Goal: Task Accomplishment & Management: Use online tool/utility

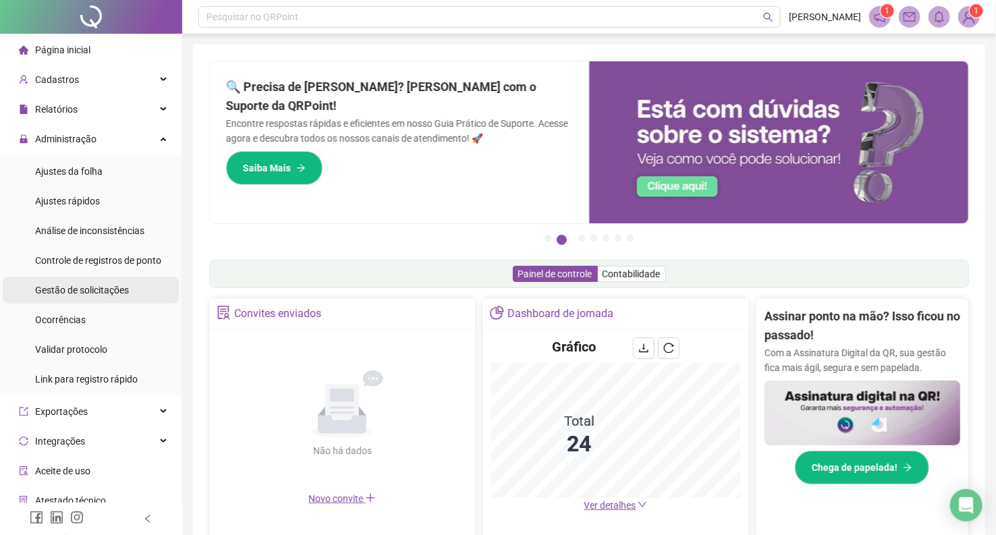
click at [97, 288] on span "Gestão de solicitações" at bounding box center [82, 290] width 94 height 11
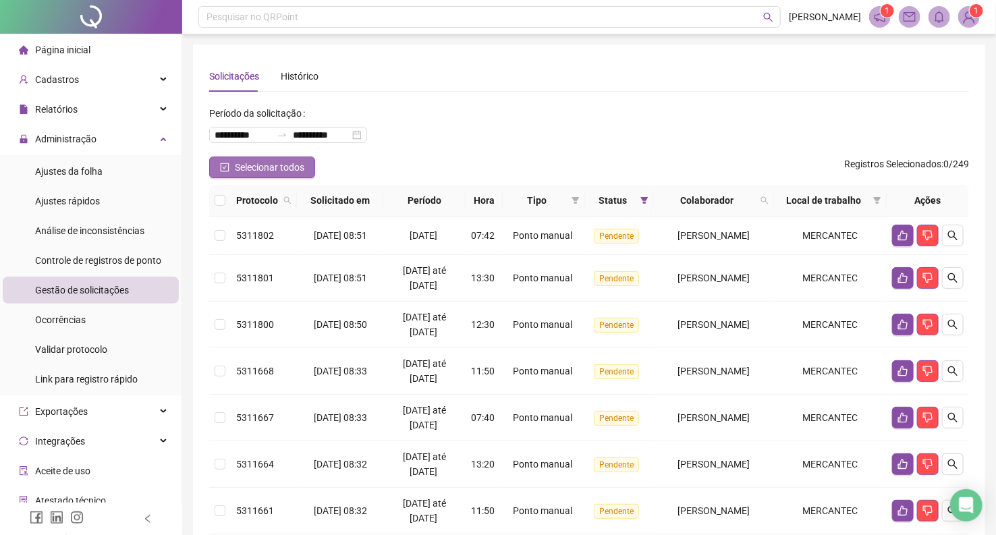
click at [226, 163] on icon "check-square" at bounding box center [225, 167] width 9 height 9
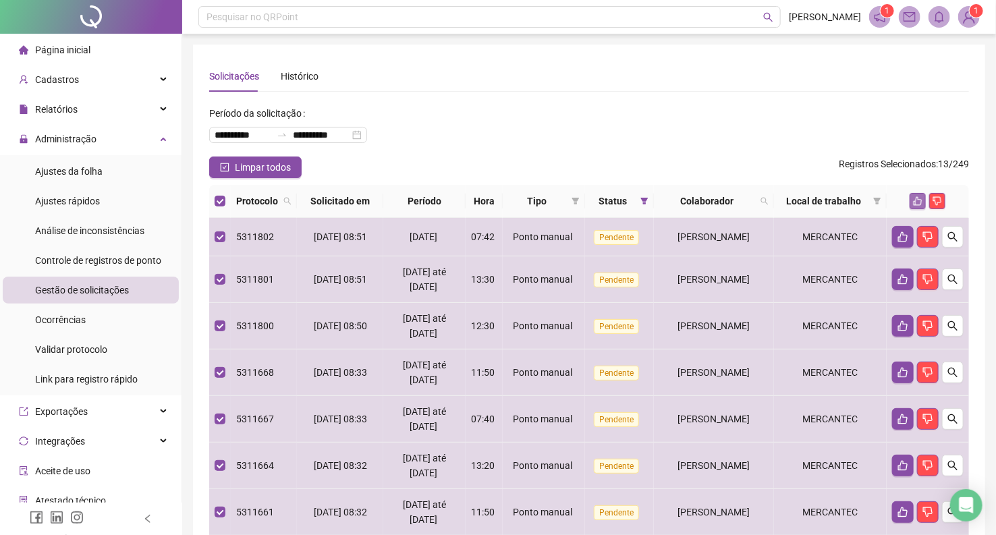
click at [916, 201] on icon "like" at bounding box center [917, 200] width 9 height 9
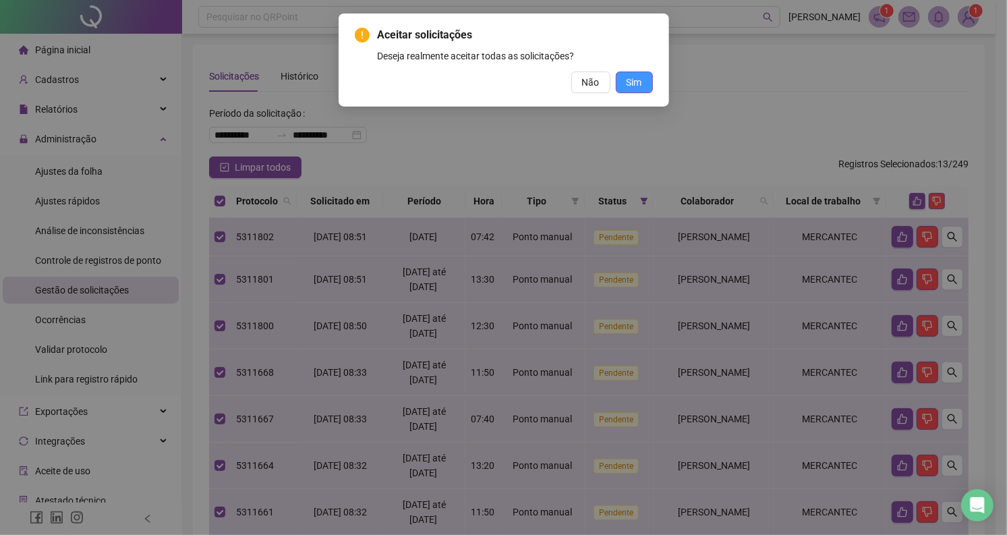
click at [628, 78] on span "Sim" at bounding box center [635, 82] width 16 height 15
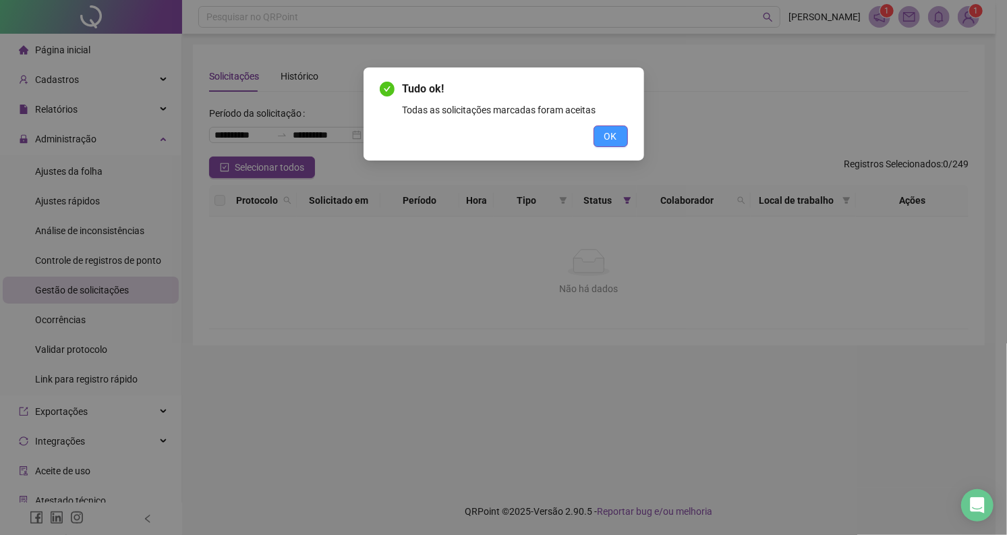
click at [615, 129] on span "OK" at bounding box center [610, 136] width 13 height 15
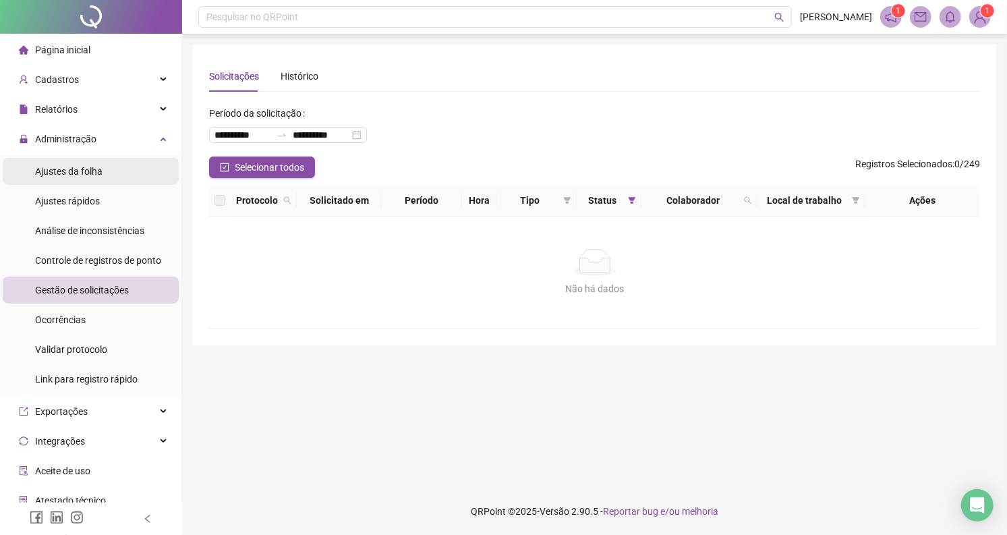
click at [74, 169] on span "Ajustes da folha" at bounding box center [68, 171] width 67 height 11
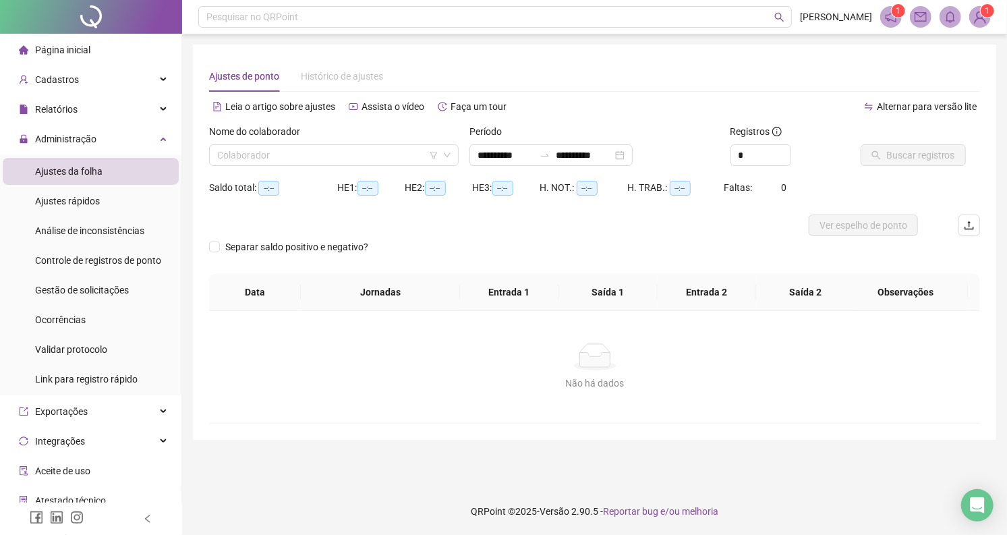
type input "**********"
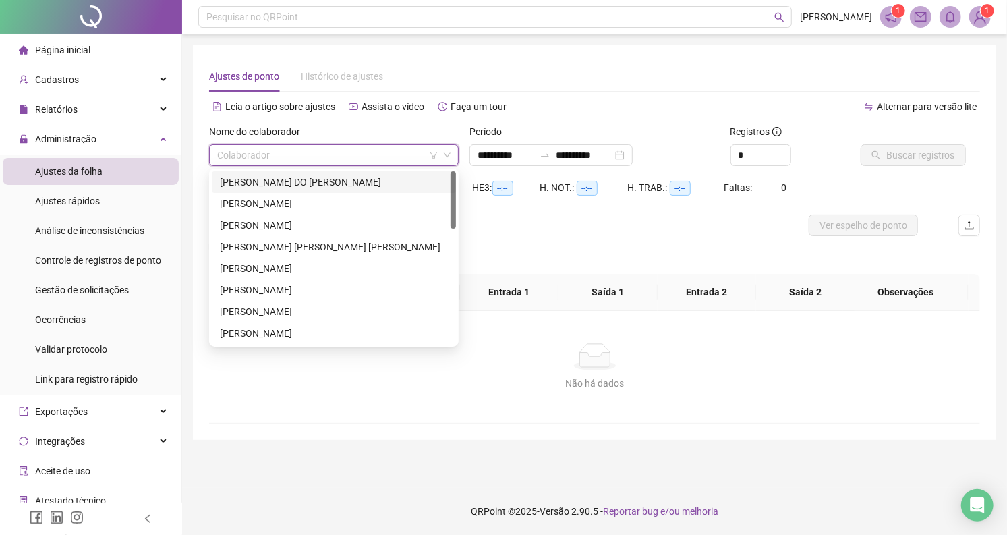
click at [264, 155] on input "search" at bounding box center [327, 155] width 221 height 20
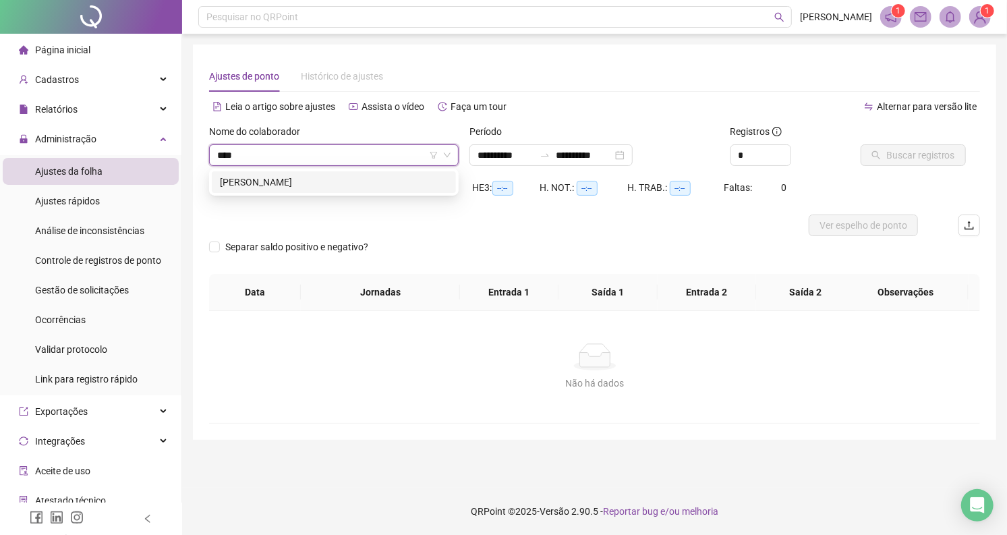
type input "*****"
click at [254, 178] on div "[PERSON_NAME]" at bounding box center [334, 182] width 228 height 15
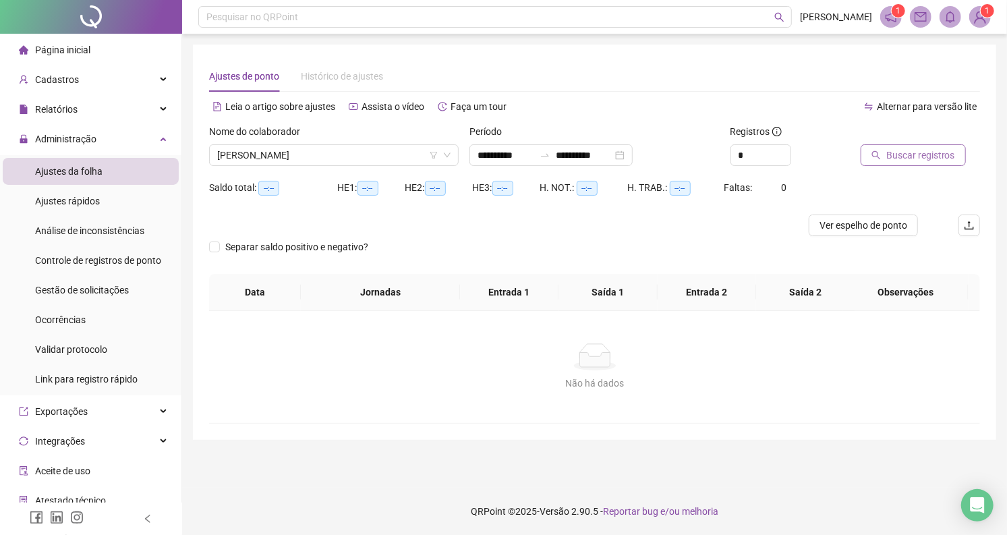
click at [892, 152] on span "Buscar registros" at bounding box center [920, 155] width 69 height 15
